Goal: Transaction & Acquisition: Purchase product/service

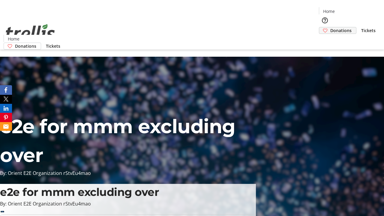
click at [330, 27] on span "Donations" at bounding box center [340, 30] width 21 height 6
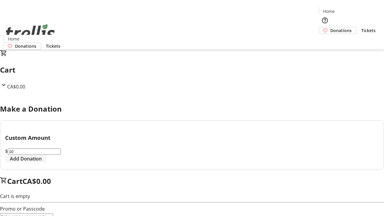
click at [42, 162] on span "Add Donation" at bounding box center [26, 158] width 32 height 7
